Goal: Task Accomplishment & Management: Complete application form

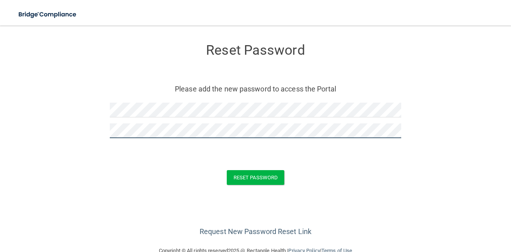
click at [227, 170] on button "Reset Password" at bounding box center [255, 177] width 57 height 15
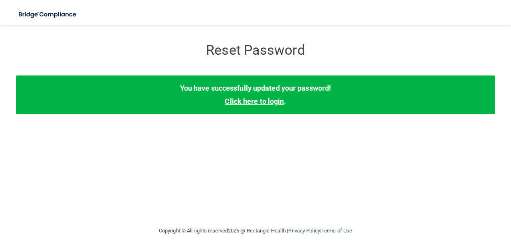
click at [272, 103] on link "Click here to login" at bounding box center [254, 101] width 59 height 8
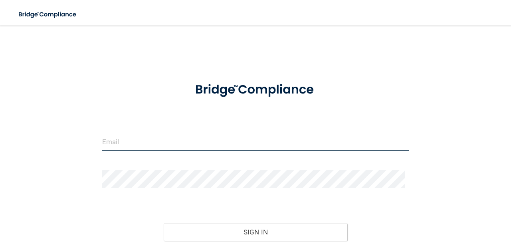
click at [163, 137] on input "email" at bounding box center [255, 142] width 307 height 18
type input "[EMAIL_ADDRESS][DOMAIN_NAME]"
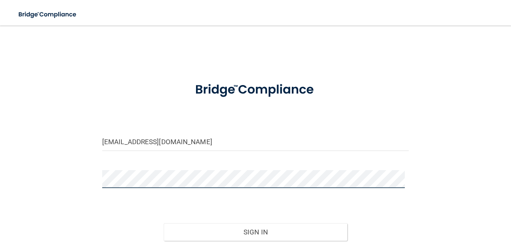
click at [164, 223] on button "Sign In" at bounding box center [256, 232] width 184 height 18
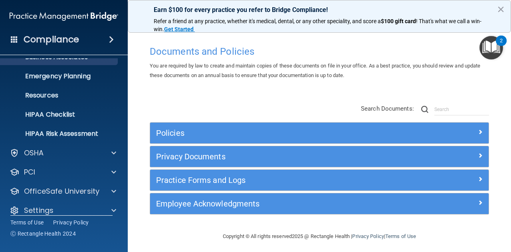
scroll to position [70, 0]
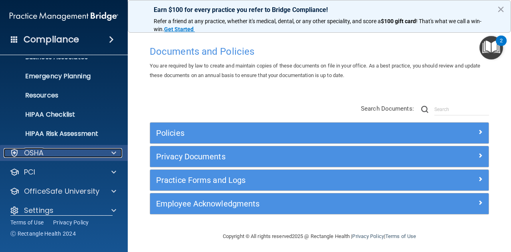
click at [113, 148] on span at bounding box center [113, 153] width 5 height 10
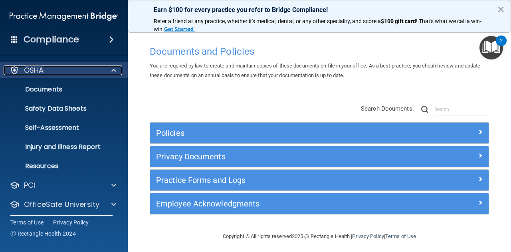
scroll to position [154, 0]
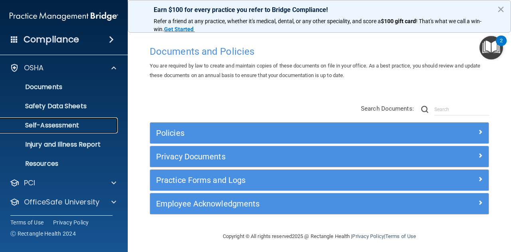
click at [55, 129] on p "Self-Assessment" at bounding box center [59, 125] width 109 height 8
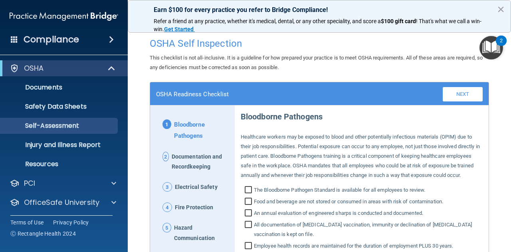
click at [496, 12] on div "Earn $100 for every practice you refer to Bridge Compliance! Refer a friend at …" at bounding box center [319, 16] width 383 height 33
click at [504, 8] on button "×" at bounding box center [501, 9] width 8 height 13
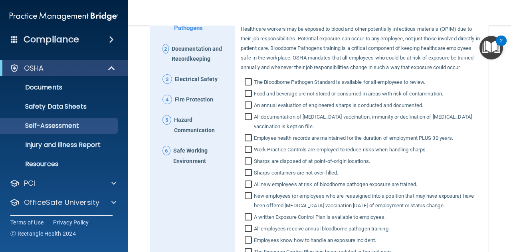
scroll to position [109, 0]
click at [116, 36] on div "Compliance" at bounding box center [64, 40] width 128 height 18
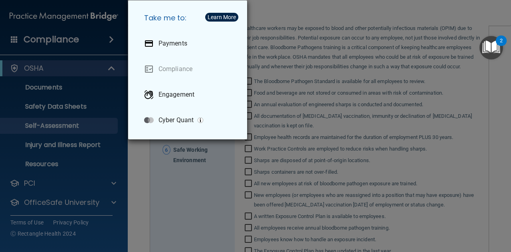
click at [99, 72] on div "Take me to: Payments Compliance Engagement Cyber Quant" at bounding box center [255, 126] width 511 height 252
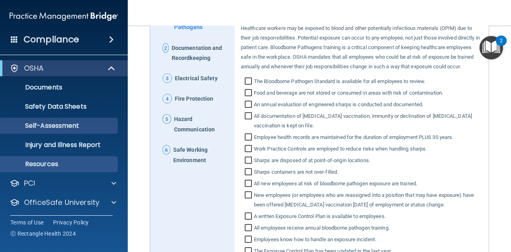
scroll to position [41, 0]
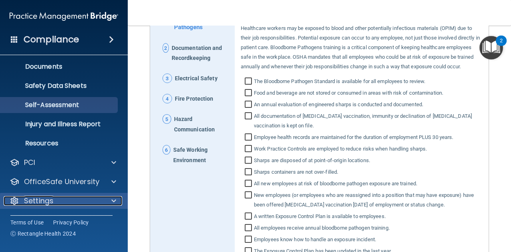
click at [55, 204] on div "Settings" at bounding box center [53, 201] width 99 height 10
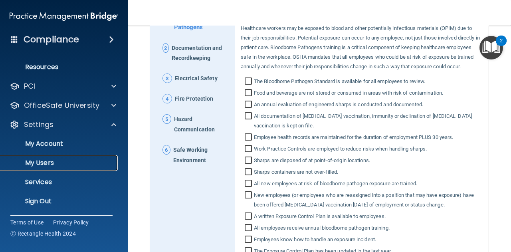
click at [48, 163] on p "My Users" at bounding box center [59, 163] width 109 height 8
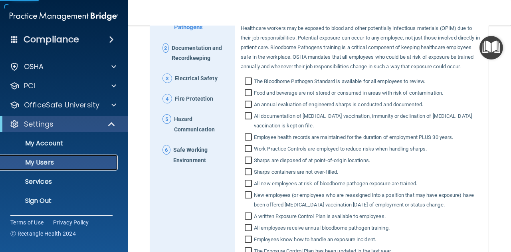
scroll to position [22, 0]
select select "20"
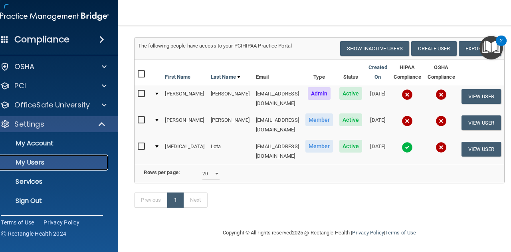
scroll to position [52, 0]
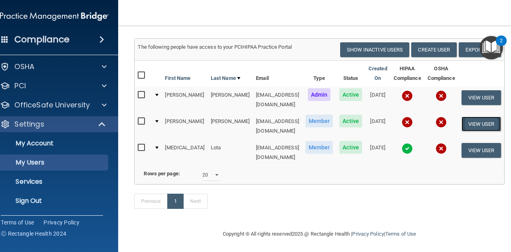
click at [474, 121] on button "View User" at bounding box center [481, 124] width 40 height 15
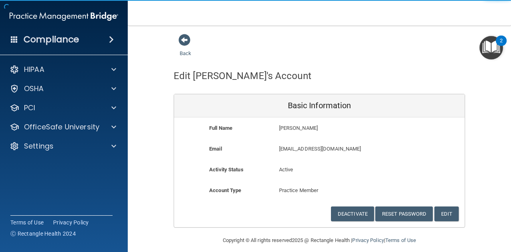
scroll to position [8, 0]
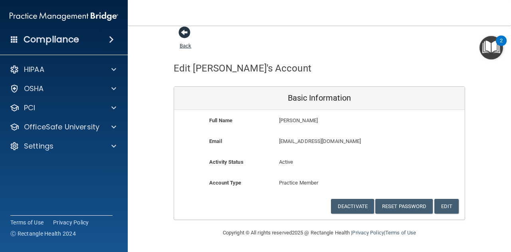
click at [180, 34] on span at bounding box center [184, 32] width 12 height 12
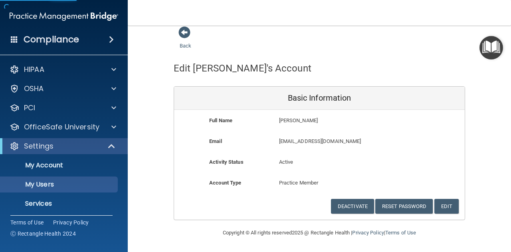
select select "20"
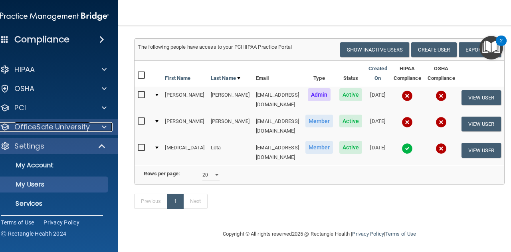
click at [62, 123] on p "OfficeSafe University" at bounding box center [51, 127] width 75 height 10
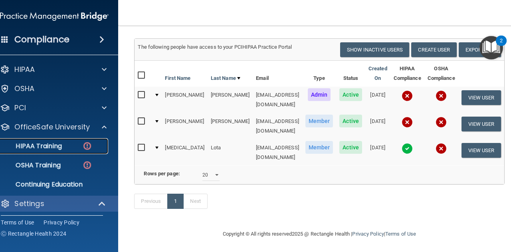
click at [53, 145] on p "HIPAA Training" at bounding box center [29, 146] width 66 height 8
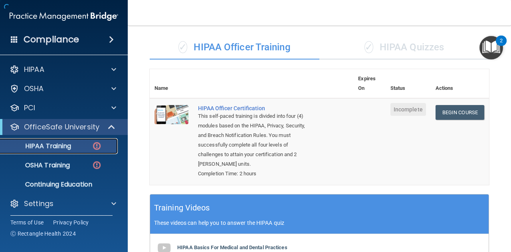
scroll to position [330, 0]
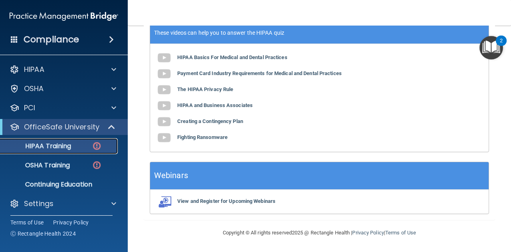
click at [97, 148] on img at bounding box center [97, 146] width 10 height 10
click at [162, 59] on img at bounding box center [164, 58] width 16 height 16
click at [493, 49] on img "Open Resource Center, 2 new notifications" at bounding box center [491, 48] width 24 height 24
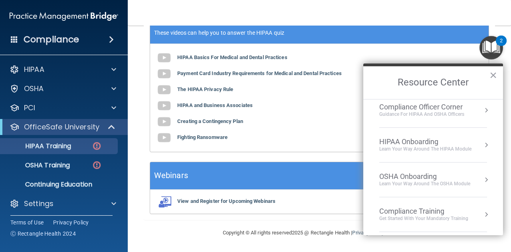
scroll to position [7, 0]
click at [482, 144] on button "Resource Center" at bounding box center [486, 145] width 8 height 8
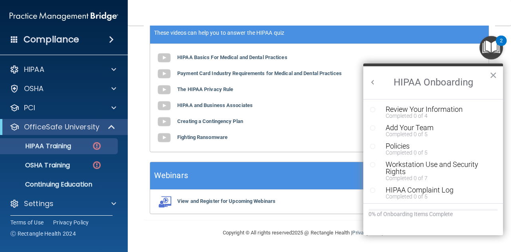
scroll to position [0, 0]
click at [390, 107] on div "Review Your Information" at bounding box center [436, 109] width 101 height 7
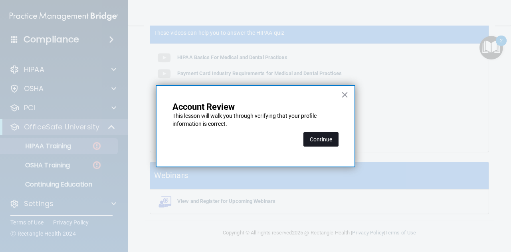
click at [322, 141] on button "Continue" at bounding box center [320, 139] width 35 height 14
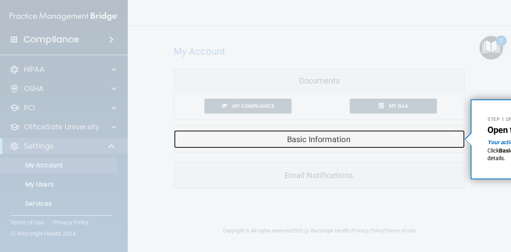
click at [293, 139] on h5 "Basic Information" at bounding box center [307, 139] width 254 height 9
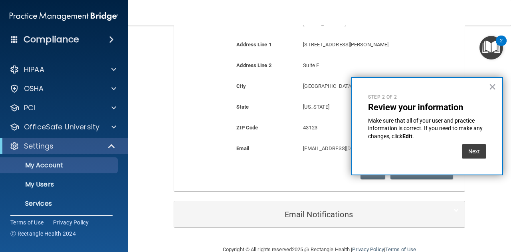
scroll to position [224, 0]
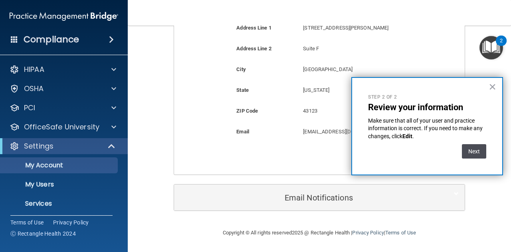
click at [468, 156] on button "Next" at bounding box center [474, 151] width 24 height 14
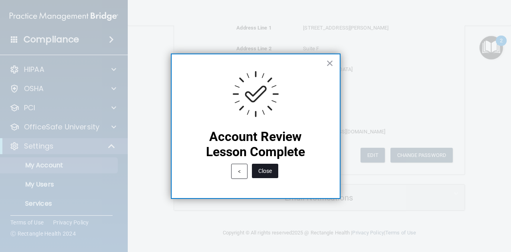
click at [267, 172] on button "Close" at bounding box center [265, 171] width 26 height 14
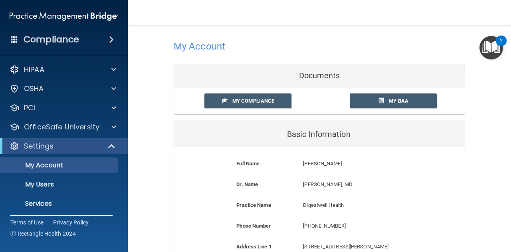
scroll to position [0, 0]
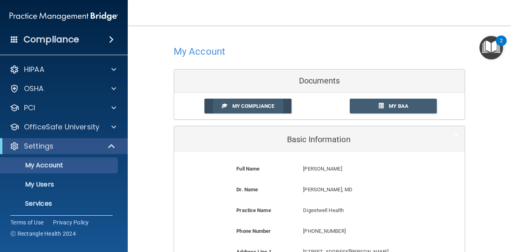
click at [239, 103] on span "My Compliance" at bounding box center [253, 106] width 42 height 6
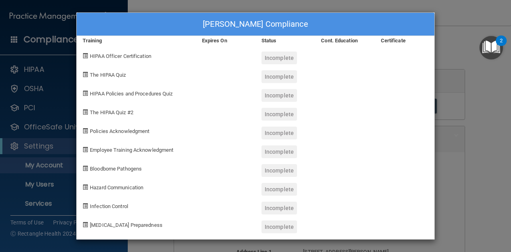
click at [278, 58] on div "Incomplete" at bounding box center [279, 57] width 36 height 13
click at [471, 89] on div "[PERSON_NAME] Compliance Training Expires On Status Cont. Education Certificate…" at bounding box center [255, 126] width 511 height 252
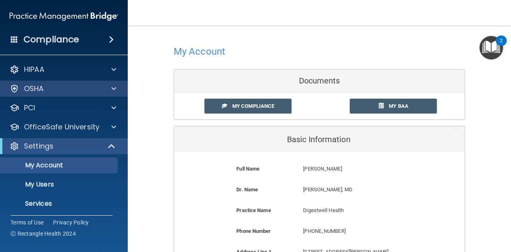
click at [114, 93] on div "OSHA" at bounding box center [64, 89] width 128 height 16
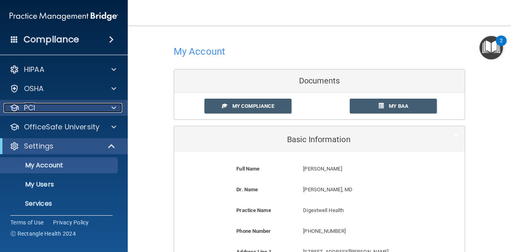
click at [114, 106] on span at bounding box center [113, 108] width 5 height 10
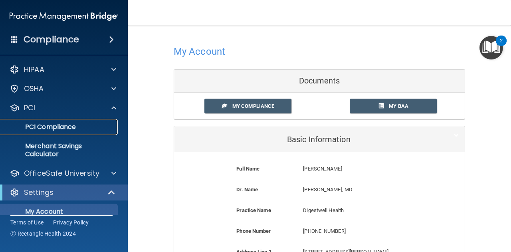
click at [42, 129] on p "PCI Compliance" at bounding box center [59, 127] width 109 height 8
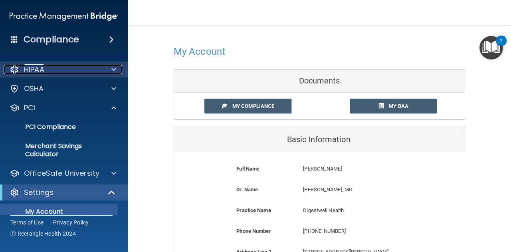
click at [109, 71] on div at bounding box center [113, 70] width 20 height 10
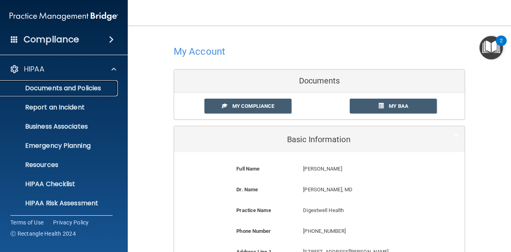
click at [75, 83] on link "Documents and Policies" at bounding box center [55, 88] width 126 height 16
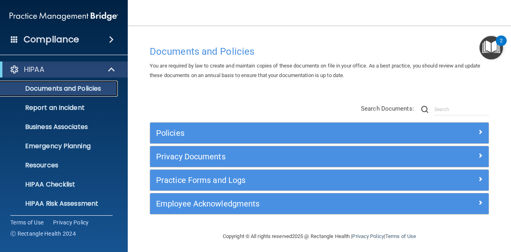
scroll to position [4, 0]
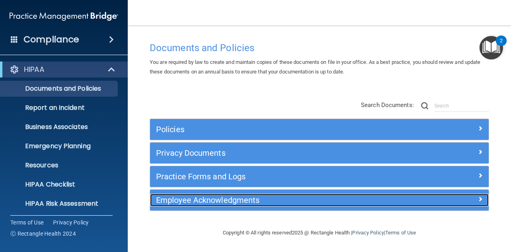
click at [358, 206] on div "Employee Acknowledgments" at bounding box center [277, 200] width 254 height 13
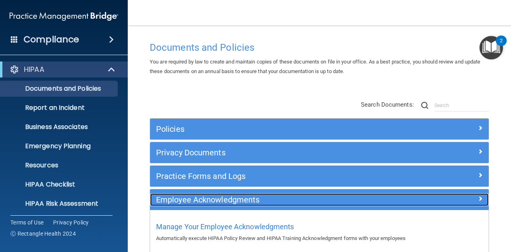
scroll to position [48, 0]
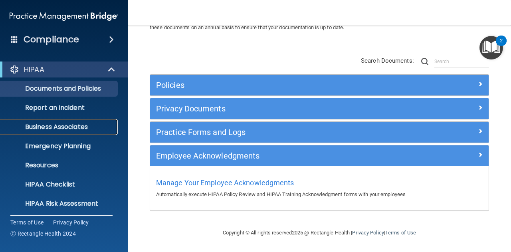
click at [68, 123] on p "Business Associates" at bounding box center [59, 127] width 109 height 8
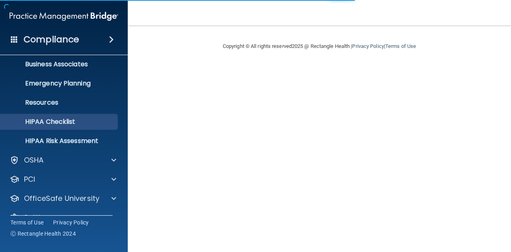
scroll to position [79, 0]
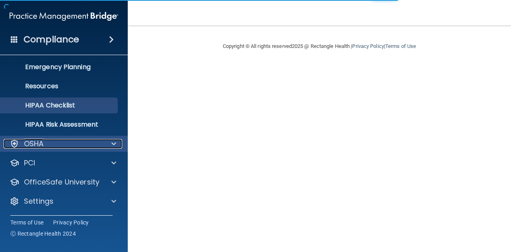
click at [68, 147] on div "OSHA" at bounding box center [53, 144] width 99 height 10
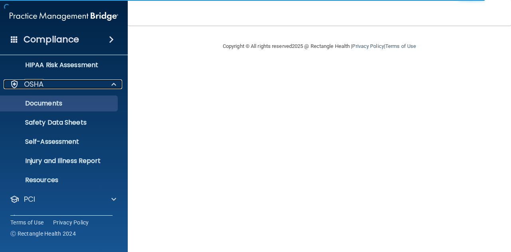
scroll to position [140, 0]
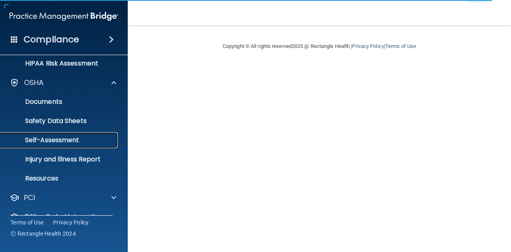
click at [59, 140] on p "Self-Assessment" at bounding box center [59, 140] width 109 height 8
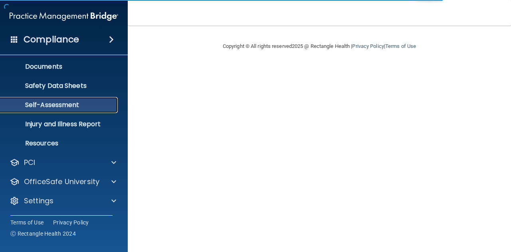
scroll to position [41, 0]
click at [58, 108] on p "Self-Assessment" at bounding box center [59, 105] width 109 height 8
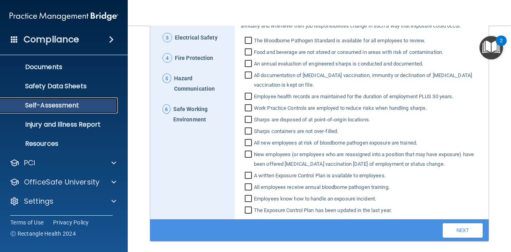
scroll to position [150, 0]
click at [245, 45] on input "The Bloodborne Pathogen Standard is available for all employees to review." at bounding box center [249, 41] width 9 height 8
checkbox input "true"
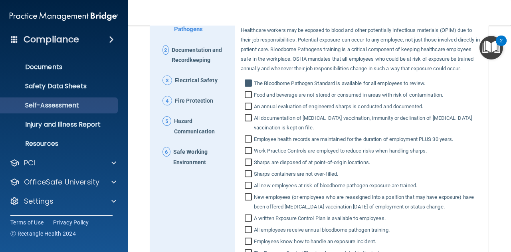
scroll to position [107, 0]
click at [248, 99] on input "Food and beverage are not stored or consumed in areas with risk of contaminatio…" at bounding box center [249, 95] width 9 height 8
checkbox input "true"
click at [248, 111] on input "An annual evaluation of engineered sharps is conducted and documented." at bounding box center [249, 107] width 9 height 8
checkbox input "true"
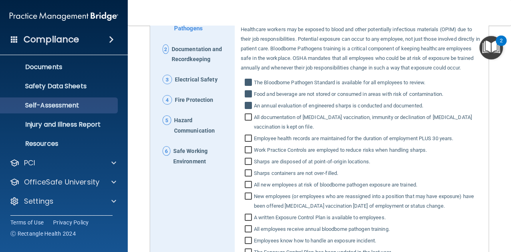
click at [246, 125] on input "All documentation of [MEDICAL_DATA] vaccination, immunity or declination of [ME…" at bounding box center [249, 123] width 9 height 18
checkbox input "true"
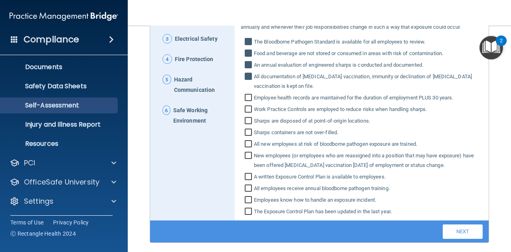
scroll to position [149, 0]
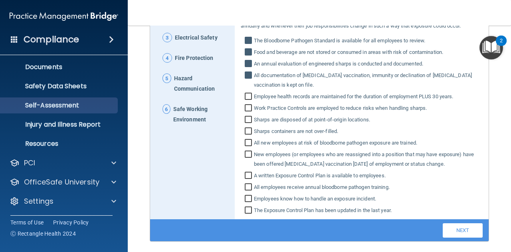
click at [246, 101] on input "Employee health records are maintained for the duration of employment PLUS 30 y…" at bounding box center [249, 97] width 9 height 8
checkbox input "true"
click at [246, 113] on input "Work Practice Controls are employed to reduce risks when handling sharps." at bounding box center [249, 109] width 9 height 8
checkbox input "true"
click at [246, 125] on input "Sharps are disposed of at point‐of‐origin locations." at bounding box center [249, 121] width 9 height 8
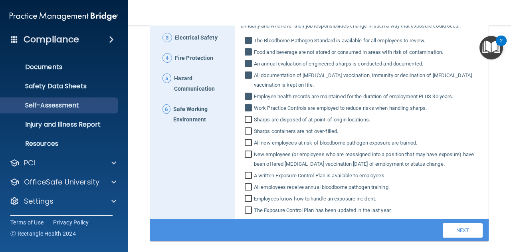
checkbox input "true"
click at [246, 136] on input "Sharps containers are not over‐filled." at bounding box center [249, 132] width 9 height 8
checkbox input "true"
click at [246, 148] on input "All new employees at risk of bloodborne pathogen exposure are trained." at bounding box center [249, 144] width 9 height 8
checkbox input "true"
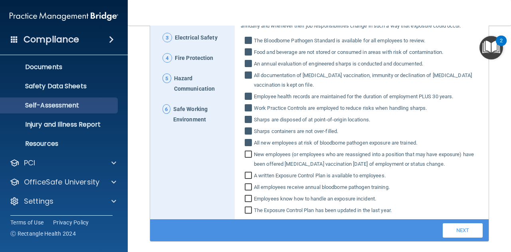
click at [247, 164] on input "New employees (or employees who are reassigned into a position that may have ex…" at bounding box center [249, 160] width 9 height 18
checkbox input "true"
click at [246, 180] on input "A written Exposure Control Plan is available to employees." at bounding box center [249, 176] width 9 height 8
checkbox input "true"
click at [248, 192] on input "All employees receive annual bloodborne pathogen training." at bounding box center [249, 188] width 9 height 8
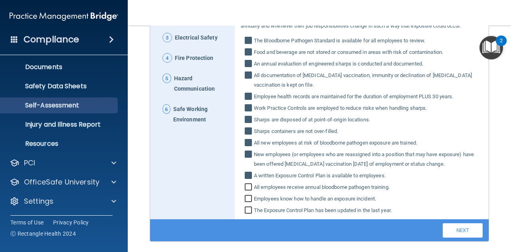
checkbox input "true"
click at [246, 204] on input "Employees know how to handle an exposure incident." at bounding box center [249, 200] width 9 height 8
checkbox input "true"
click at [248, 215] on input "The Exposure Control Plan has been updated in the last year." at bounding box center [249, 211] width 9 height 8
checkbox input "true"
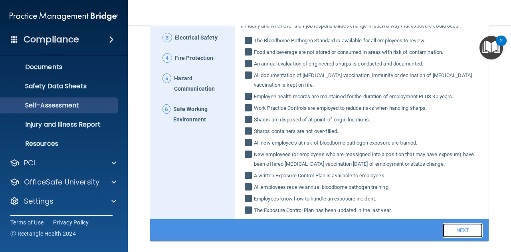
click at [448, 238] on link "Next" at bounding box center [463, 230] width 40 height 14
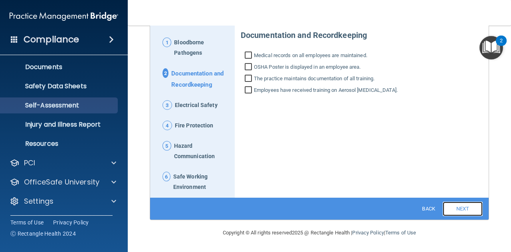
scroll to position [82, 0]
click at [247, 53] on input "Medical records on all employees are maintained." at bounding box center [249, 56] width 9 height 8
checkbox input "true"
click at [249, 64] on input "OSHA Poster is displayed in an employee area." at bounding box center [249, 68] width 9 height 8
checkbox input "true"
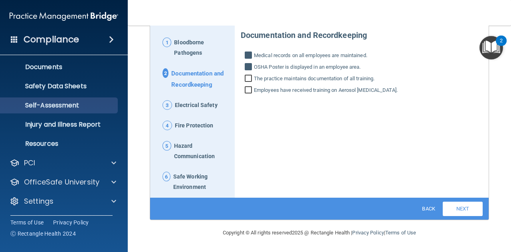
click at [247, 76] on input "The practice maintains documentation of all training." at bounding box center [249, 79] width 9 height 8
checkbox input "true"
click at [249, 89] on input "Employees have received training on Aerosol [MEDICAL_DATA]." at bounding box center [249, 91] width 9 height 8
checkbox input "true"
click at [460, 203] on link "Next" at bounding box center [463, 209] width 40 height 14
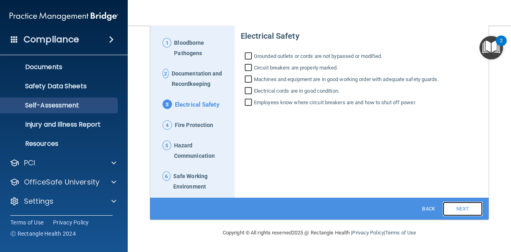
scroll to position [81, 0]
click at [247, 58] on input "Grounded outlets or cords are not bypassed or modified." at bounding box center [249, 57] width 9 height 8
checkbox input "true"
click at [247, 66] on input "Circuit breakers are properly marked." at bounding box center [249, 69] width 9 height 8
checkbox input "true"
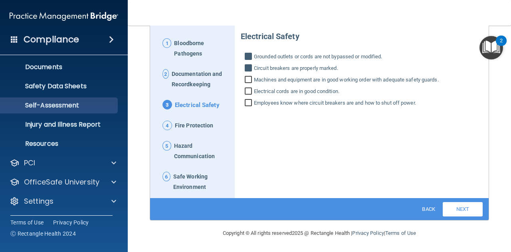
click at [247, 77] on input "Machines and equipment are in good working order with adequate safety guards." at bounding box center [249, 81] width 9 height 8
checkbox input "true"
click at [248, 91] on input "Electrical cords are in good condition." at bounding box center [249, 92] width 9 height 8
checkbox input "true"
click at [248, 102] on input "Employees know where circuit breakers are and how to shut off power." at bounding box center [249, 104] width 9 height 8
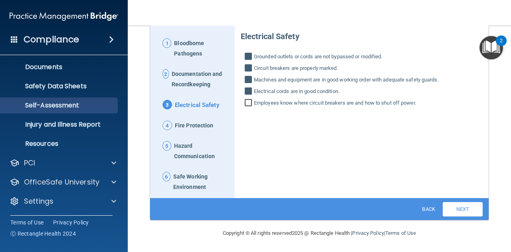
checkbox input "true"
click at [463, 206] on link "Next" at bounding box center [463, 209] width 40 height 14
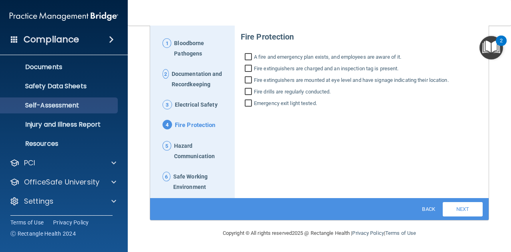
click at [248, 103] on input "Emergency exit light tested." at bounding box center [249, 104] width 9 height 8
checkbox input "true"
click at [248, 91] on input "Fire drills are regularly conducted." at bounding box center [249, 93] width 9 height 8
checkbox input "true"
click at [248, 80] on input "Fire extinguishers are mounted at eye level and have signage indicating their l…" at bounding box center [249, 81] width 9 height 8
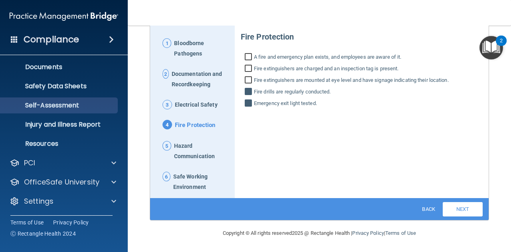
checkbox input "true"
click at [248, 68] on input "Fire extinguishers are charged and an inspection tag is present." at bounding box center [249, 69] width 9 height 8
checkbox input "true"
click at [247, 55] on input "A fire and emergency plan exists, and employees are aware of it." at bounding box center [249, 58] width 9 height 8
checkbox input "true"
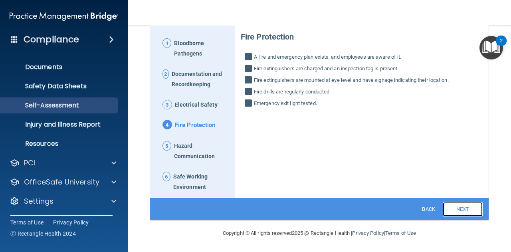
click at [462, 206] on link "Next" at bounding box center [463, 209] width 40 height 14
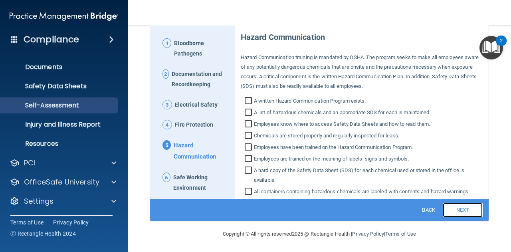
scroll to position [82, 0]
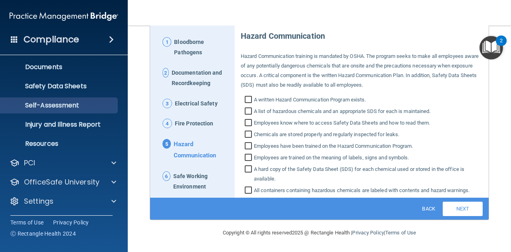
click at [245, 101] on input "A written Hazard Communication Program exists." at bounding box center [249, 101] width 9 height 8
checkbox input "true"
click at [247, 111] on input "A list of hazardous chemicals and an appropriate SDS for each is maintained." at bounding box center [249, 112] width 9 height 8
checkbox input "true"
click at [247, 120] on input "Employees know where to access Safety Data Sheets and how to read them." at bounding box center [249, 124] width 9 height 8
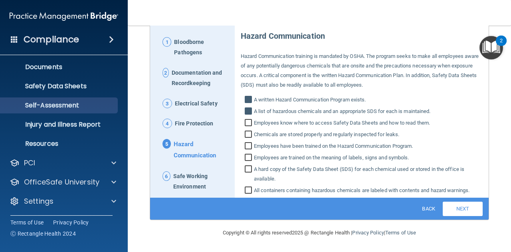
checkbox input "true"
click at [248, 132] on input "Chemicals are stored properly and regularly inspected for leaks." at bounding box center [249, 135] width 9 height 8
checkbox input "true"
click at [247, 147] on input "Employees have been trained on the Hazard Communication Program." at bounding box center [249, 147] width 9 height 8
checkbox input "true"
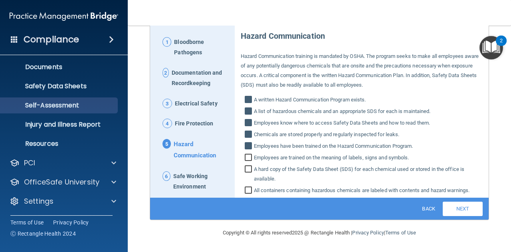
click at [246, 158] on input "Employees are trained on the meaning of labels, signs and symbols." at bounding box center [249, 158] width 9 height 8
checkbox input "true"
click at [246, 168] on input "A hard copy of the Safety Data Sheet (SDS) for each chemical used or stored in …" at bounding box center [249, 175] width 9 height 18
checkbox input "true"
click at [246, 190] on input "All containers containing hazardous chemicals are labeled with contents and haz…" at bounding box center [249, 191] width 9 height 8
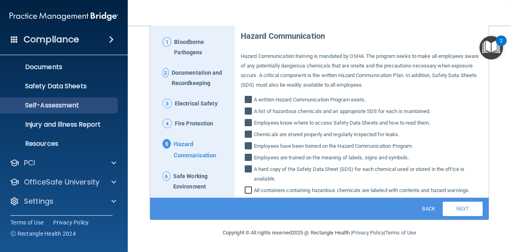
checkbox input "true"
click at [461, 208] on link "Next" at bounding box center [463, 209] width 40 height 14
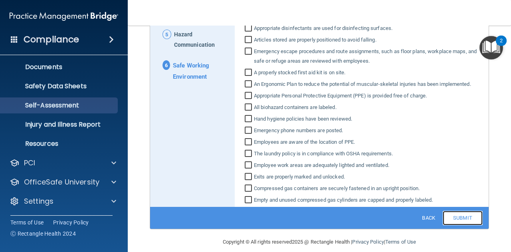
scroll to position [192, 0]
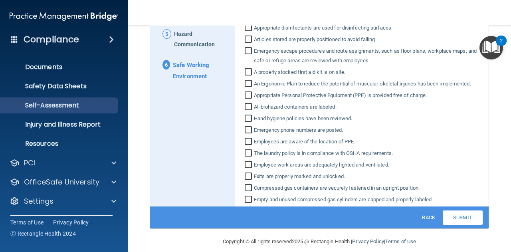
click at [247, 197] on input "Empty and unused compressed gas cylinders are capped and properly labeled." at bounding box center [249, 200] width 9 height 8
checkbox input "true"
click at [247, 192] on input "Compressed gas containers are securely fastened in an upright position." at bounding box center [249, 189] width 9 height 8
checkbox input "true"
click at [247, 176] on input "Exits are properly marked and unlocked." at bounding box center [249, 177] width 9 height 8
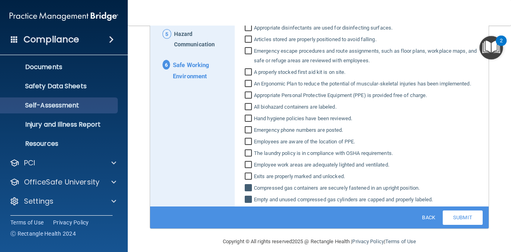
checkbox input "true"
click at [247, 163] on input "Employee work areas are adequately lighted and ventilated." at bounding box center [249, 166] width 9 height 8
checkbox input "true"
click at [247, 150] on input "The laundry policy is in compliance with OSHA requirements." at bounding box center [249, 154] width 9 height 8
checkbox input "true"
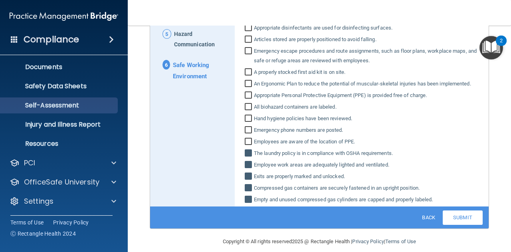
click at [249, 141] on input "Employees are aware of the location of PPE." at bounding box center [249, 143] width 9 height 8
checkbox input "true"
click at [249, 130] on input "Emergency phone numbers are posted." at bounding box center [249, 131] width 9 height 8
checkbox input "true"
click at [247, 120] on input "Hand hygiene policies have been reviewed." at bounding box center [249, 119] width 9 height 8
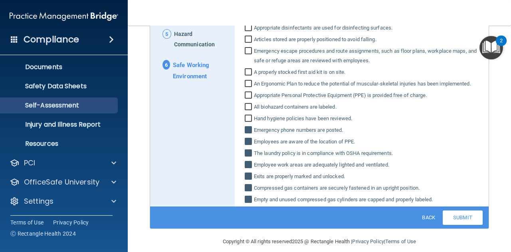
checkbox input "true"
click at [246, 108] on input "All biohazard containers are labeled." at bounding box center [249, 108] width 9 height 8
checkbox input "true"
click at [245, 94] on input "Appropriate Personal Protective Equipment (PPE) is provided free of charge." at bounding box center [249, 96] width 9 height 8
checkbox input "true"
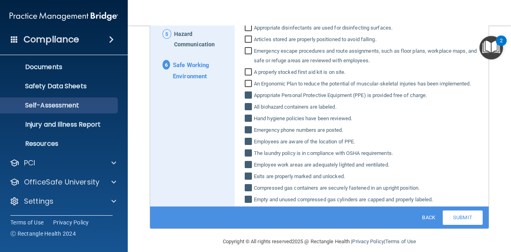
click at [247, 81] on input "An Ergonomic Plan to reduce the potential of muscular‐skeletal injuries has bee…" at bounding box center [249, 85] width 9 height 8
checkbox input "true"
click at [247, 72] on input "A properly stocked first aid kit is on site." at bounding box center [249, 73] width 9 height 8
checkbox input "true"
click at [246, 52] on input "Emergency escape procedures and route assignments, such as floor plans, workpla…" at bounding box center [249, 57] width 9 height 18
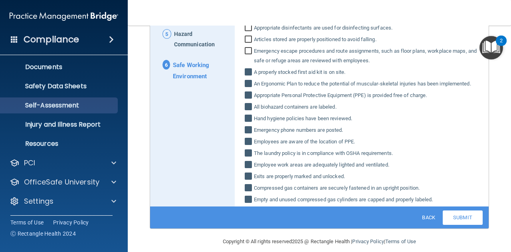
checkbox input "true"
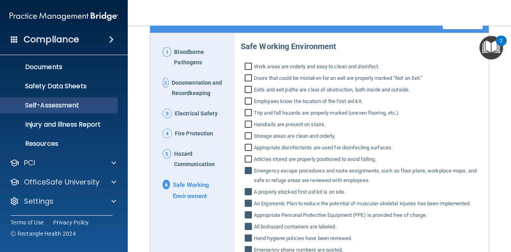
scroll to position [72, 0]
click at [246, 67] on input "Work areas are orderly and easy to clean and disinfect." at bounding box center [249, 68] width 9 height 8
checkbox input "true"
click at [249, 78] on input "Doors that could be mistaken for an exit are properly marked “Not an Exit.”" at bounding box center [249, 79] width 9 height 8
checkbox input "true"
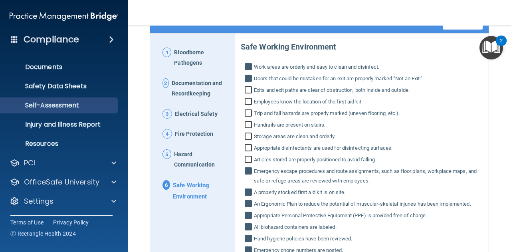
click at [249, 90] on input "Exits and exit paths are clear of obstruction, both inside and outside." at bounding box center [249, 91] width 9 height 8
checkbox input "true"
click at [247, 102] on input "Employees know the location of the first aid kit." at bounding box center [249, 103] width 9 height 8
checkbox input "true"
click at [246, 116] on input "Trip and fall hazards are properly marked (uneven flooring, etc.)." at bounding box center [249, 114] width 9 height 8
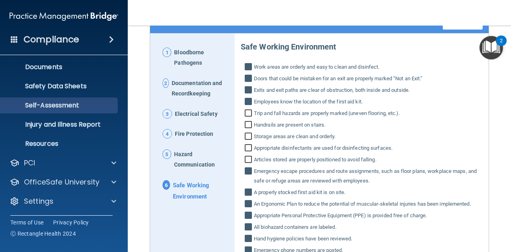
checkbox input "true"
click at [247, 124] on input "Handrails are present on stairs." at bounding box center [249, 126] width 9 height 8
checkbox input "true"
click at [246, 137] on input "Storage areas are clean and orderly." at bounding box center [249, 137] width 9 height 8
checkbox input "true"
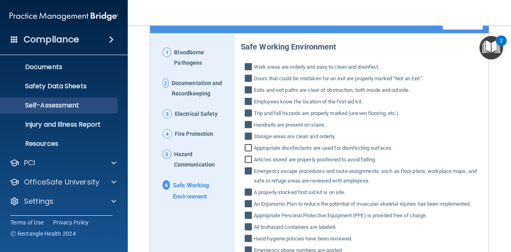
click at [247, 147] on input "Appropriate disinfectants are used for disinfecting surfaces." at bounding box center [249, 149] width 9 height 8
checkbox input "true"
click at [247, 156] on input "Articles stored are properly positioned to avoid falling." at bounding box center [249, 160] width 9 height 8
checkbox input "true"
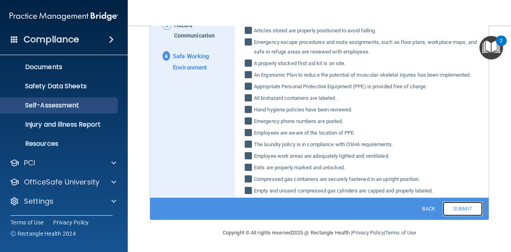
click at [453, 208] on link "Submit" at bounding box center [463, 209] width 40 height 14
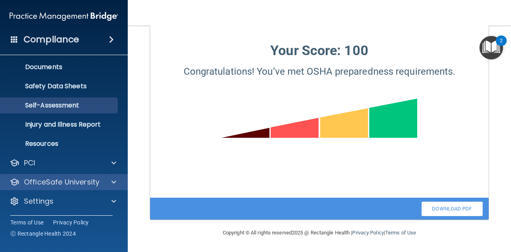
scroll to position [0, 0]
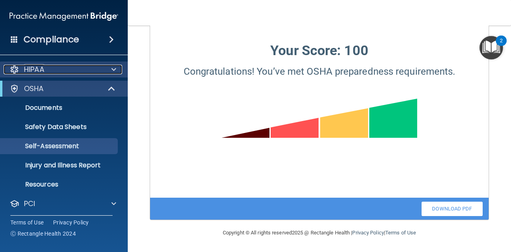
click at [114, 70] on span at bounding box center [113, 70] width 5 height 10
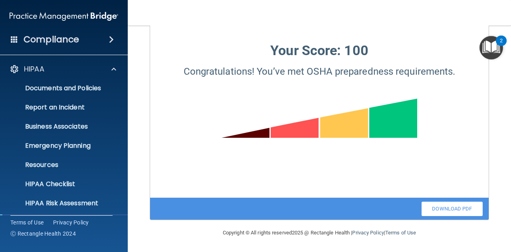
click at [15, 41] on span at bounding box center [14, 39] width 7 height 7
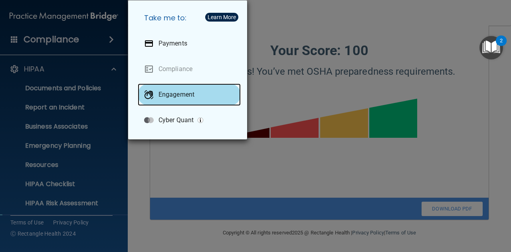
click at [173, 93] on p "Engagement" at bounding box center [176, 95] width 36 height 8
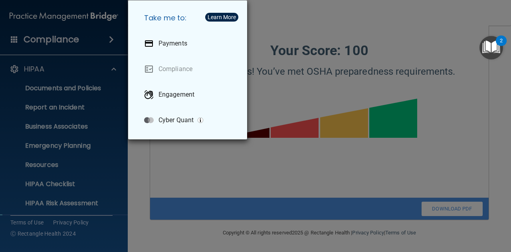
click at [70, 52] on div "Take me to: Payments Compliance Engagement Cyber Quant" at bounding box center [255, 126] width 511 height 252
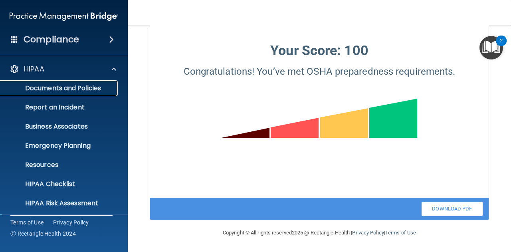
click at [65, 88] on p "Documents and Policies" at bounding box center [59, 88] width 109 height 8
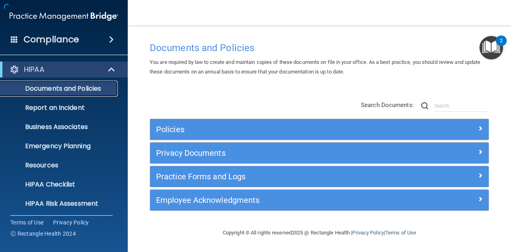
scroll to position [4, 0]
click at [77, 112] on link "Report an Incident" at bounding box center [55, 108] width 126 height 16
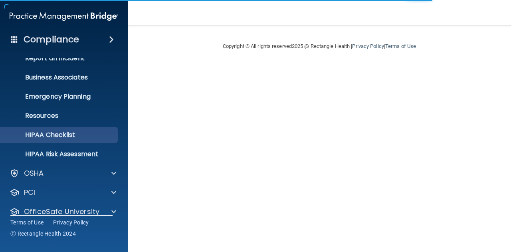
scroll to position [79, 0]
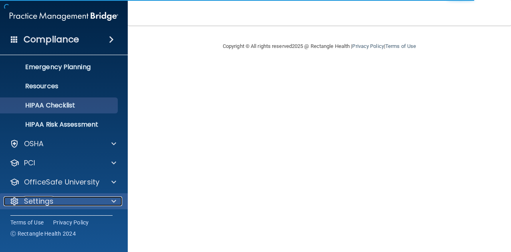
click at [72, 198] on div "Settings" at bounding box center [53, 201] width 99 height 10
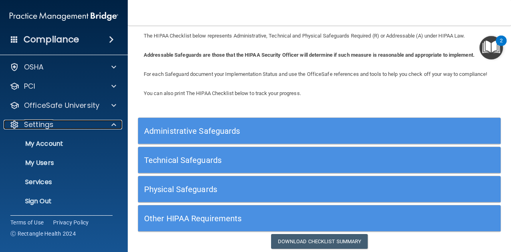
scroll to position [60, 0]
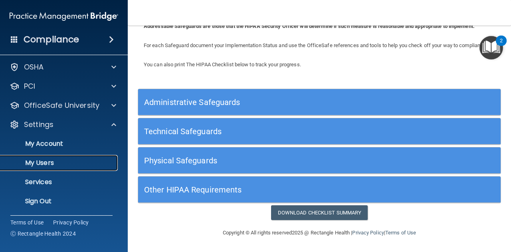
click at [54, 164] on p "My Users" at bounding box center [59, 163] width 109 height 8
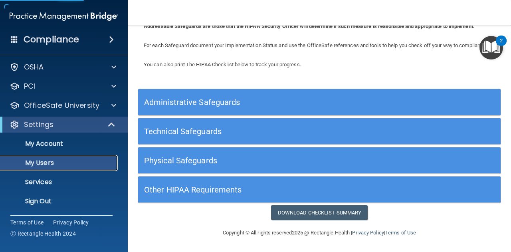
scroll to position [52, 0]
select select "20"
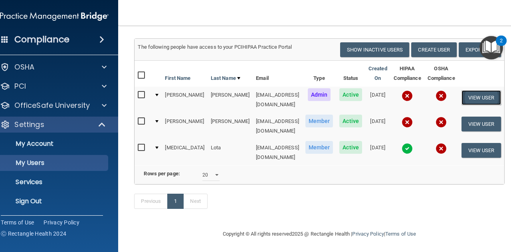
click at [482, 94] on button "View User" at bounding box center [481, 97] width 40 height 15
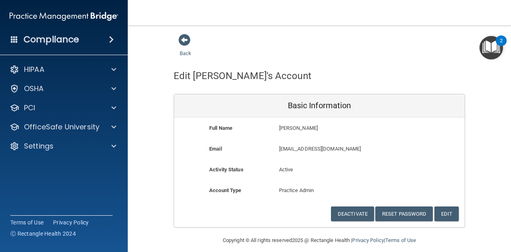
scroll to position [8, 0]
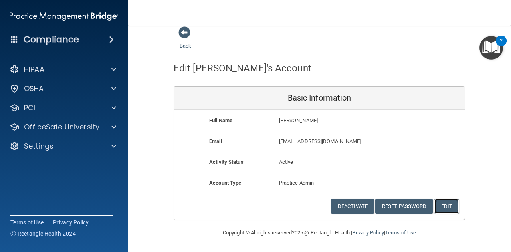
click at [445, 206] on button "Edit" at bounding box center [446, 206] width 24 height 15
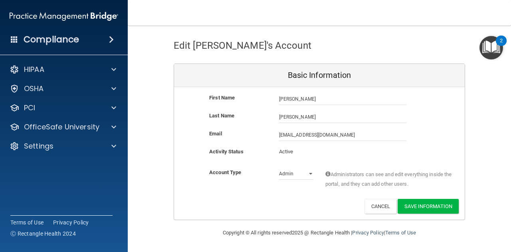
scroll to position [30, 0]
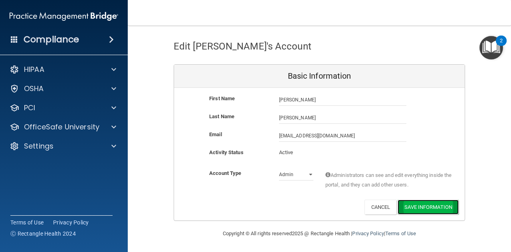
click at [418, 213] on button "Save Information" at bounding box center [428, 207] width 61 height 15
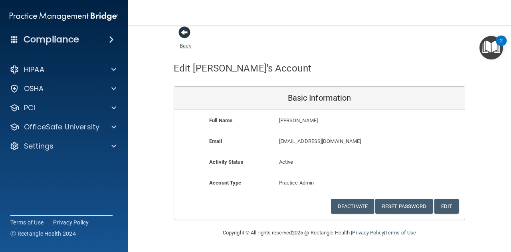
click at [186, 34] on span at bounding box center [184, 32] width 12 height 12
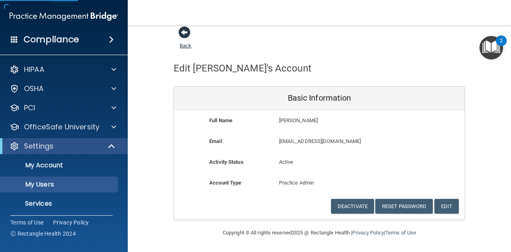
select select "20"
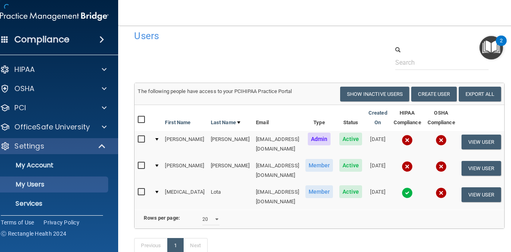
scroll to position [52, 0]
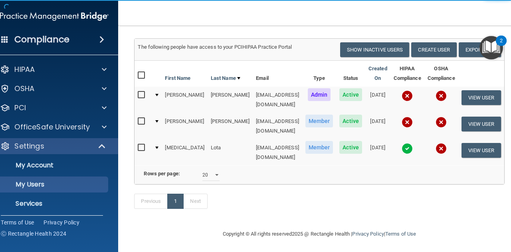
click at [408, 96] on img at bounding box center [407, 95] width 11 height 11
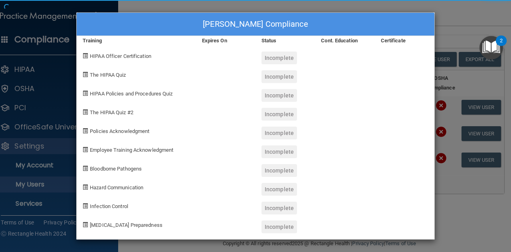
click at [406, 105] on div at bounding box center [404, 111] width 59 height 19
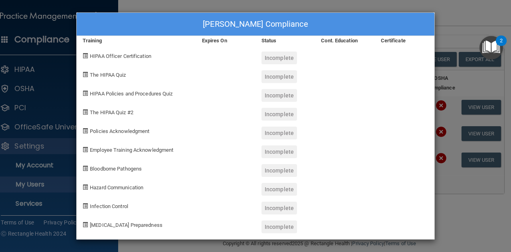
click at [280, 58] on div "Incomplete" at bounding box center [279, 57] width 36 height 13
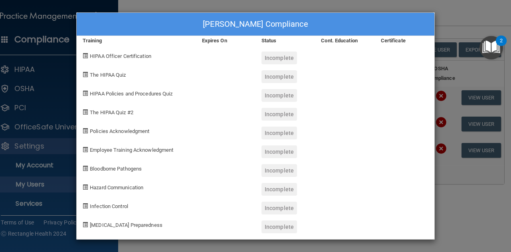
click at [88, 54] on div "HIPAA Officer Certification" at bounding box center [136, 55] width 119 height 19
click at [102, 79] on div "The HIPAA Quiz" at bounding box center [136, 73] width 119 height 19
click at [91, 74] on span "The HIPAA Quiz" at bounding box center [108, 75] width 36 height 6
click at [462, 223] on div "[PERSON_NAME] Compliance Training Expires On Status Cont. Education Certificate…" at bounding box center [255, 126] width 511 height 252
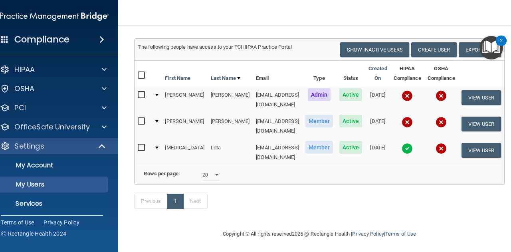
scroll to position [0, 0]
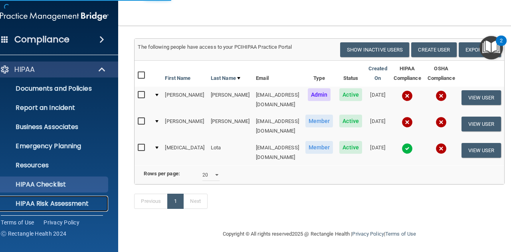
click at [52, 203] on p "HIPAA Risk Assessment" at bounding box center [50, 204] width 109 height 8
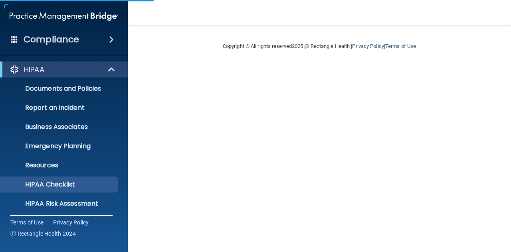
click at [15, 41] on span at bounding box center [14, 39] width 7 height 7
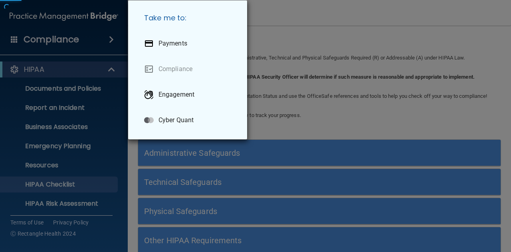
click at [108, 40] on div "Take me to: Payments Compliance Engagement Cyber Quant" at bounding box center [255, 126] width 511 height 252
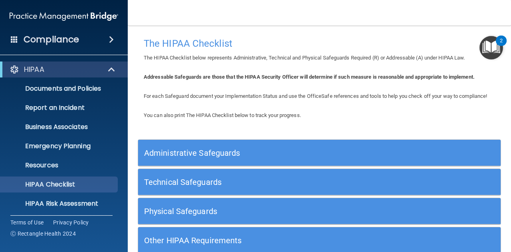
click at [114, 40] on span at bounding box center [111, 40] width 5 height 10
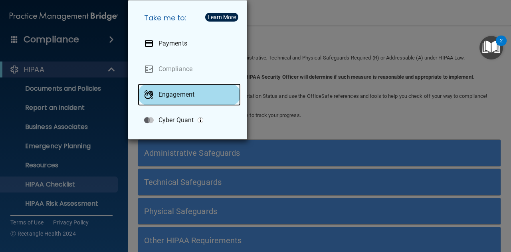
click at [184, 93] on p "Engagement" at bounding box center [176, 95] width 36 height 8
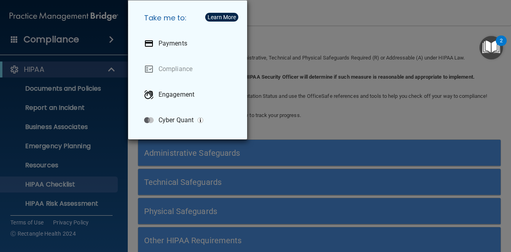
click at [311, 53] on div "Take me to: Payments Compliance Engagement Cyber Quant" at bounding box center [255, 126] width 511 height 252
